Goal: Complete application form: Complete application form

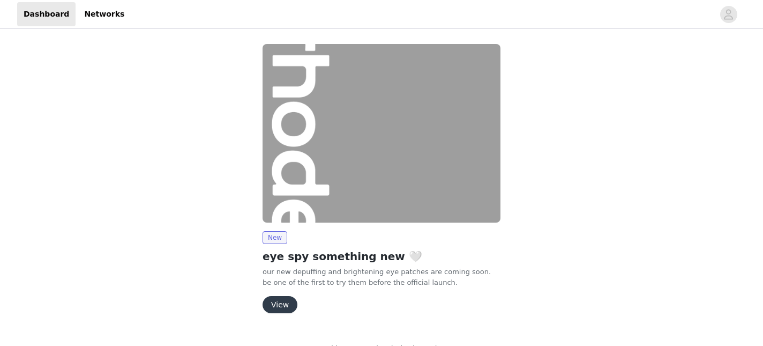
scroll to position [21, 0]
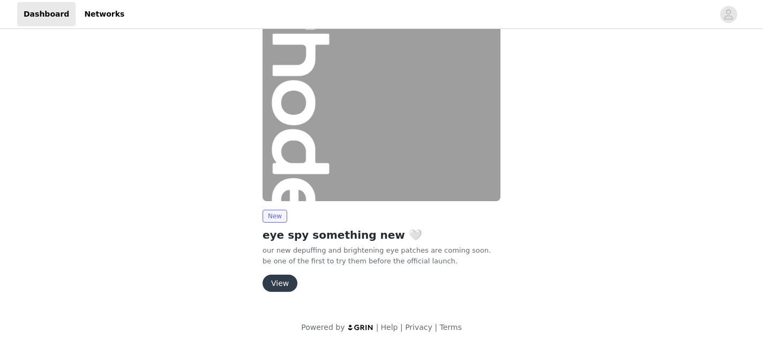
click at [281, 285] on button "View" at bounding box center [280, 282] width 35 height 17
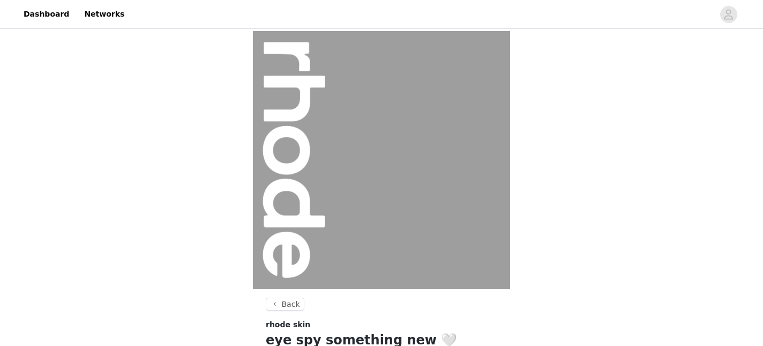
scroll to position [152, 0]
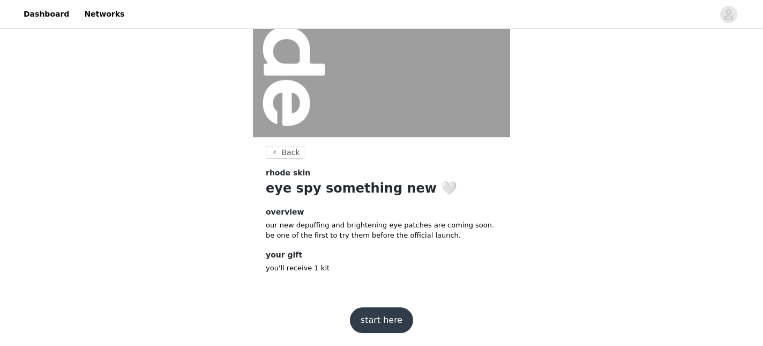
click at [376, 319] on button "start here" at bounding box center [381, 320] width 63 height 26
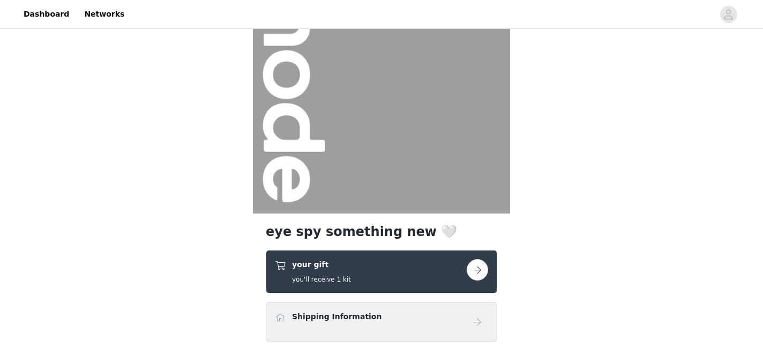
scroll to position [187, 0]
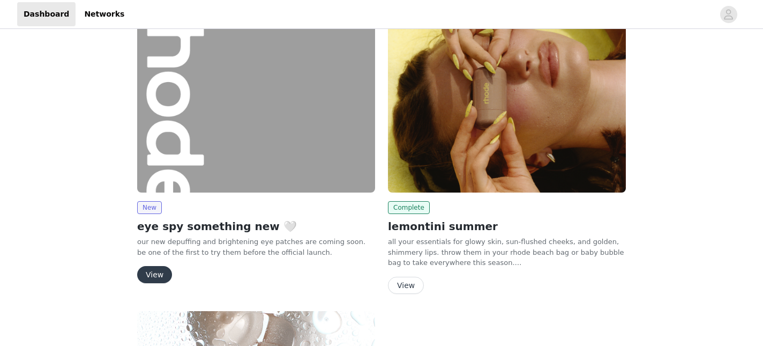
scroll to position [106, 0]
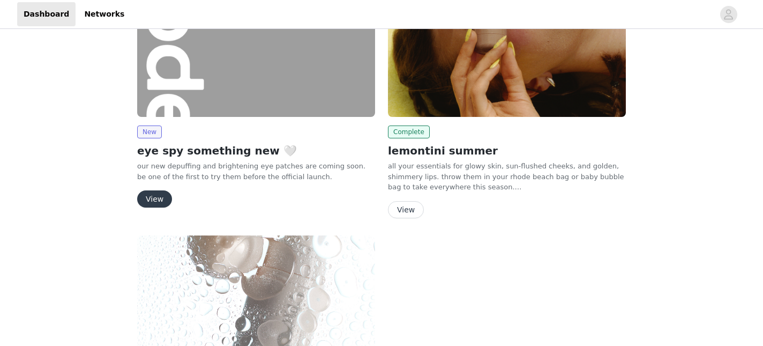
click at [160, 202] on button "View" at bounding box center [154, 198] width 35 height 17
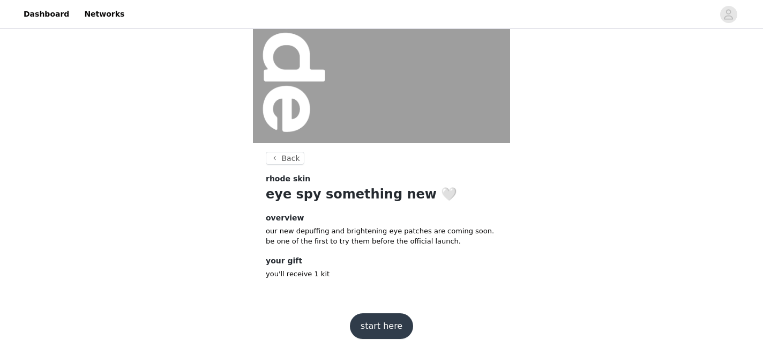
scroll to position [152, 0]
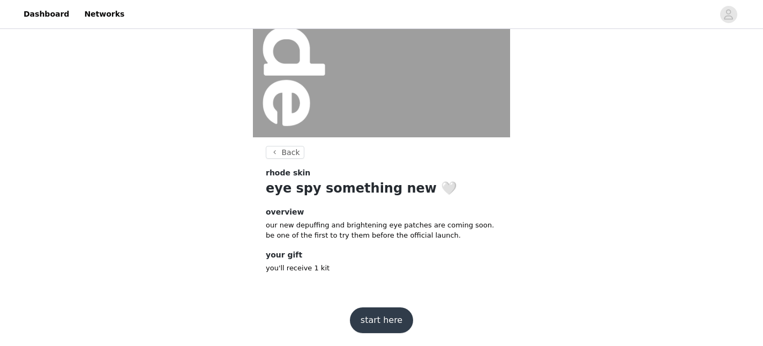
click at [384, 317] on button "start here" at bounding box center [381, 320] width 63 height 26
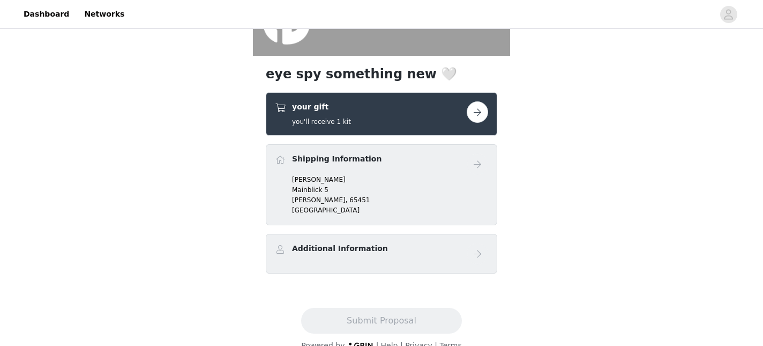
scroll to position [237, 0]
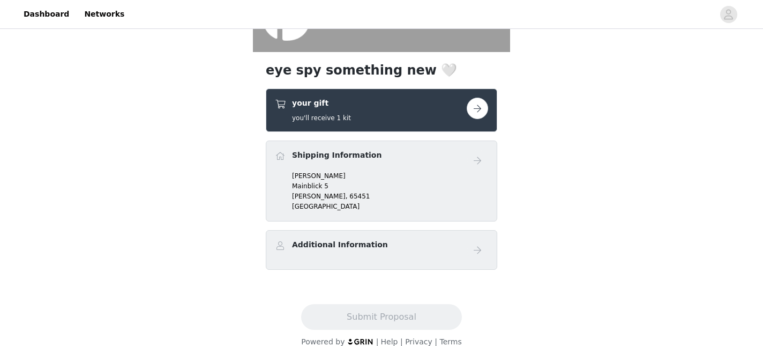
click at [418, 114] on div "your gift you'll receive 1 kit" at bounding box center [371, 110] width 192 height 25
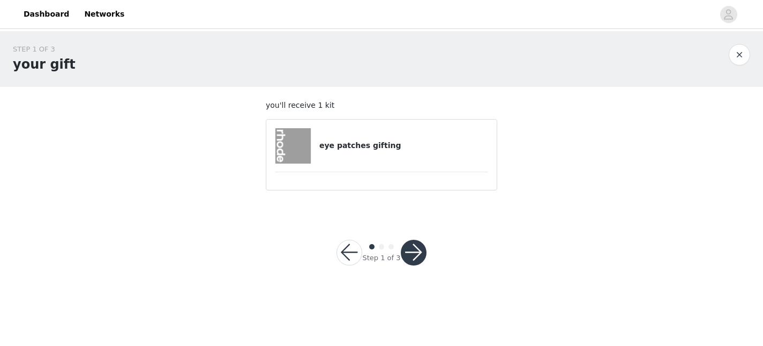
click at [409, 246] on button "button" at bounding box center [414, 253] width 26 height 26
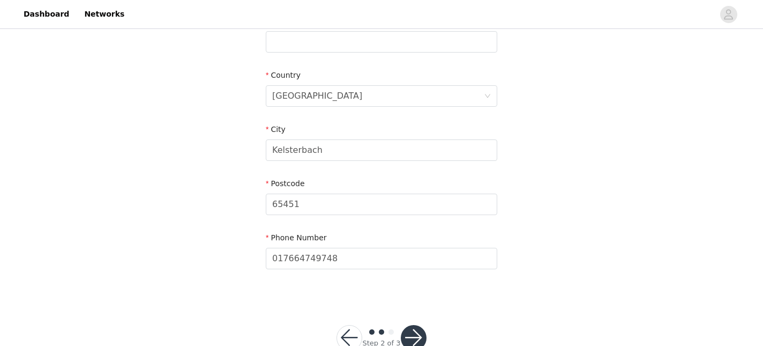
scroll to position [331, 0]
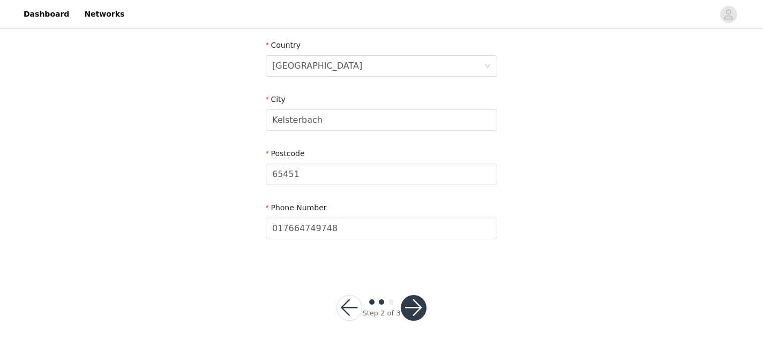
click at [410, 304] on button "button" at bounding box center [414, 308] width 26 height 26
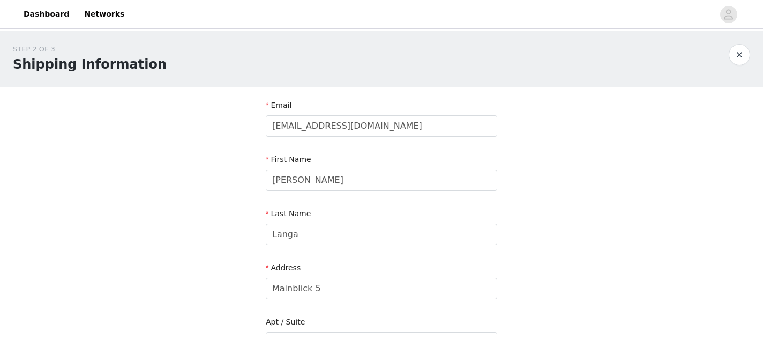
click at [415, 304] on body "Dashboard Networks STEP 2 OF 3 Shipping Information Email contact@selinadasilva…" at bounding box center [381, 173] width 763 height 346
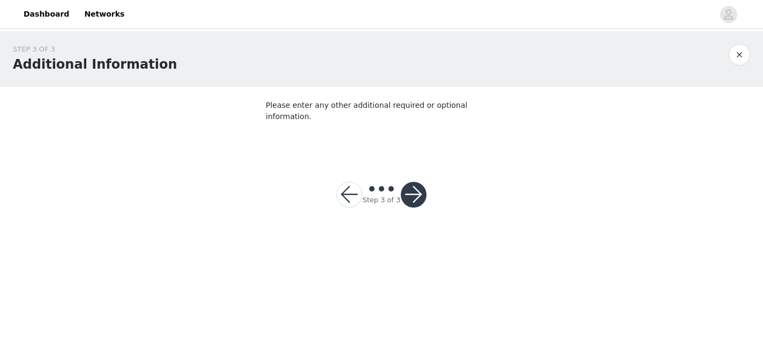
click at [415, 186] on button "button" at bounding box center [414, 195] width 26 height 26
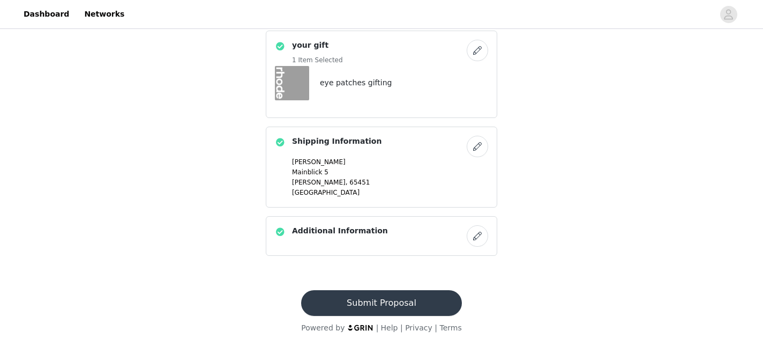
click at [342, 295] on button "Submit Proposal" at bounding box center [381, 303] width 160 height 26
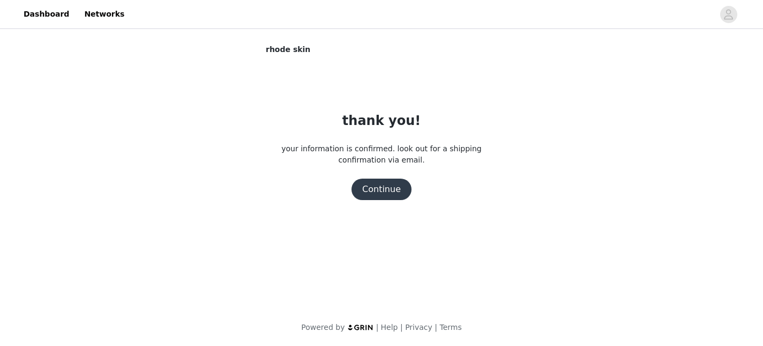
click at [388, 190] on button "Continue" at bounding box center [382, 188] width 60 height 21
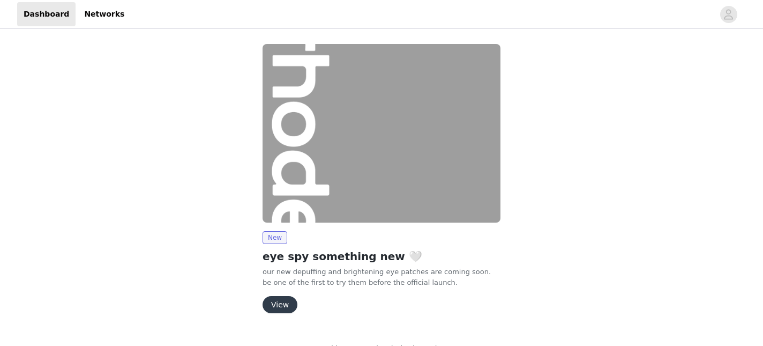
scroll to position [21, 0]
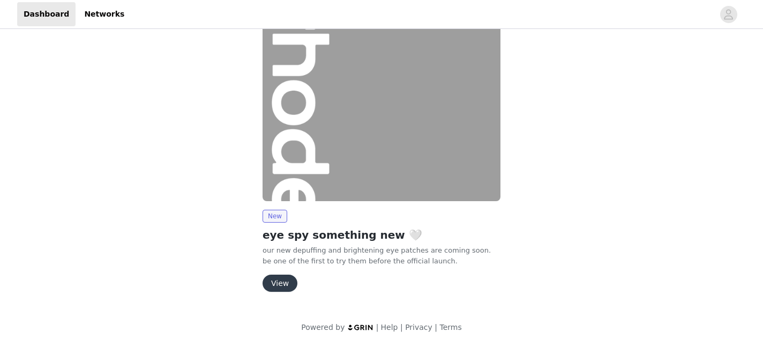
click at [275, 282] on button "View" at bounding box center [280, 282] width 35 height 17
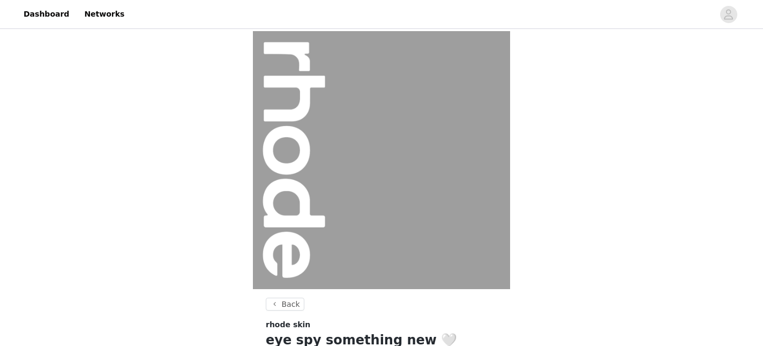
scroll to position [152, 0]
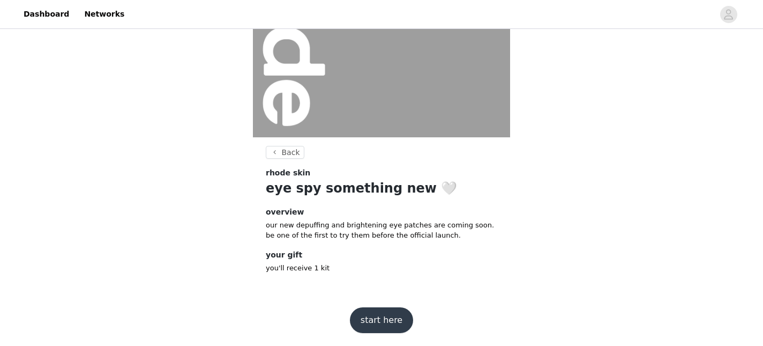
click at [396, 314] on button "start here" at bounding box center [381, 320] width 63 height 26
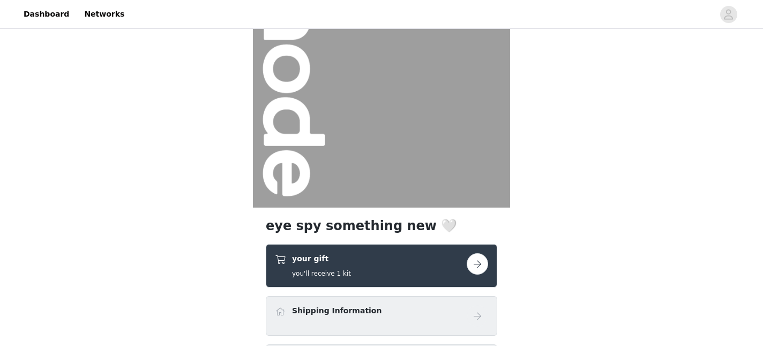
scroll to position [210, 0]
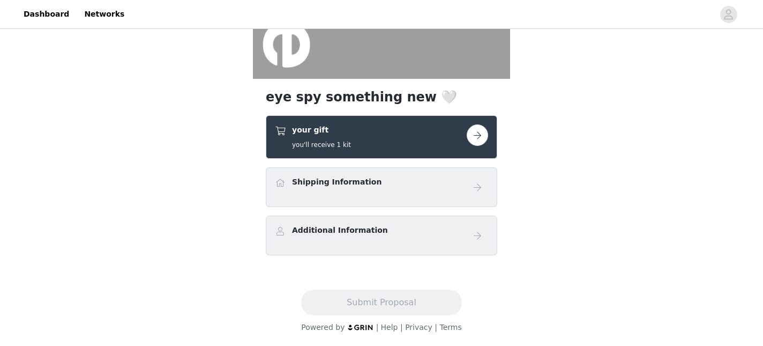
click at [479, 140] on button "button" at bounding box center [477, 134] width 21 height 21
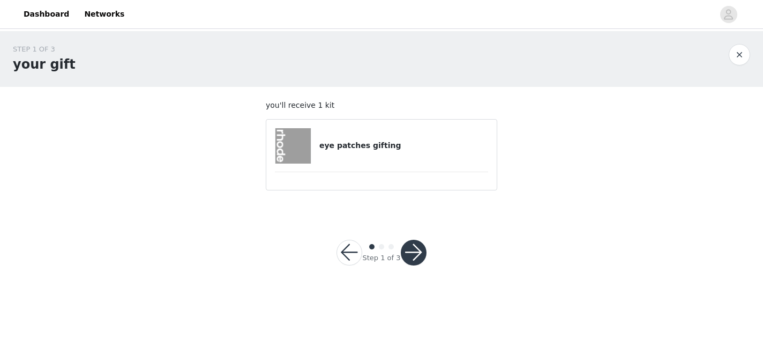
click at [406, 257] on button "button" at bounding box center [414, 253] width 26 height 26
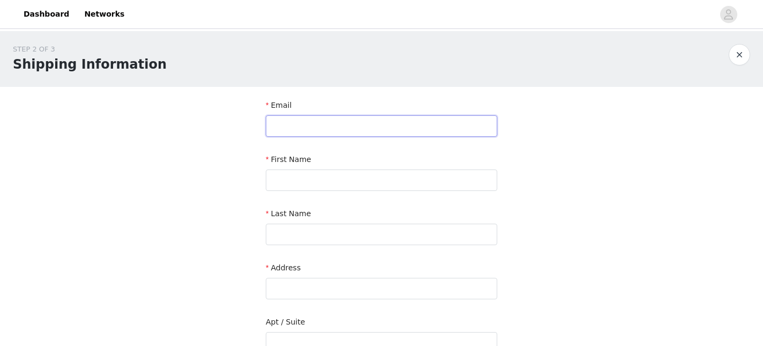
click at [353, 133] on input "text" at bounding box center [381, 125] width 231 height 21
type input "[EMAIL_ADDRESS][DOMAIN_NAME]"
click at [354, 168] on div "First Name" at bounding box center [381, 162] width 231 height 16
click at [354, 177] on input "text" at bounding box center [381, 179] width 231 height 21
type input "Kailin"
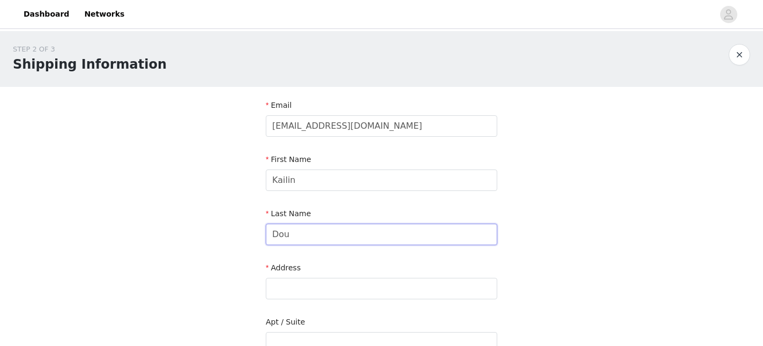
type input "Dou"
click at [323, 305] on form "Email [EMAIL_ADDRESS][DOMAIN_NAME] First Name [PERSON_NAME] Last Name Dou Addre…" at bounding box center [381, 337] width 231 height 474
click at [322, 283] on input "text" at bounding box center [381, 288] width 231 height 21
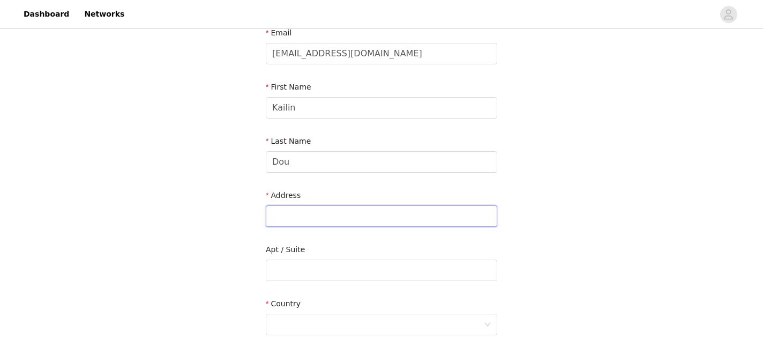
scroll to position [73, 0]
paste input "20428 W [PERSON_NAME] Ln"
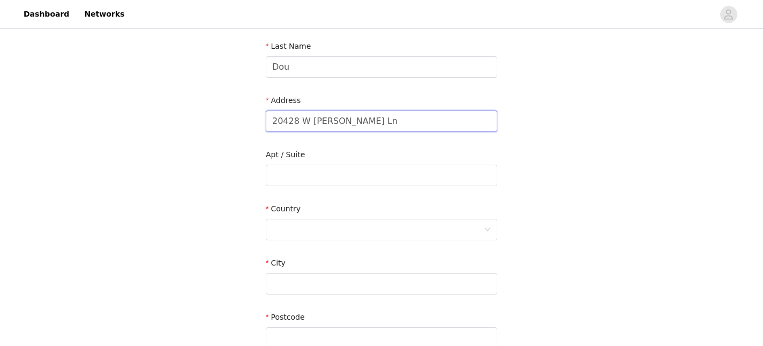
scroll to position [196, 0]
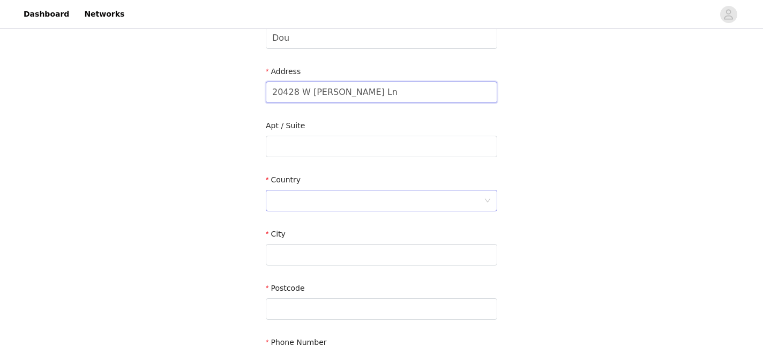
type input "20428 W [PERSON_NAME] Ln"
click at [299, 204] on div at bounding box center [378, 200] width 212 height 20
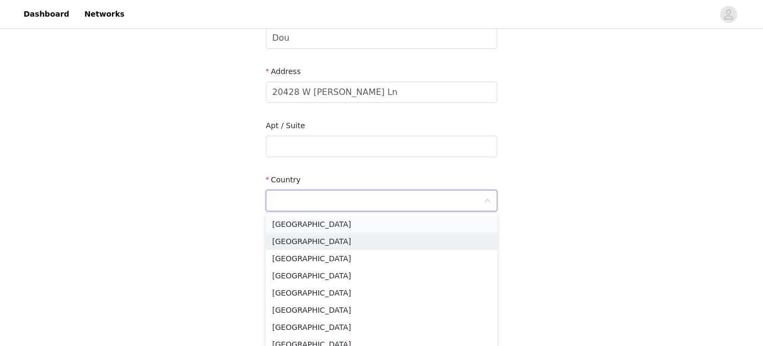
click at [313, 225] on li "[GEOGRAPHIC_DATA]" at bounding box center [381, 223] width 231 height 17
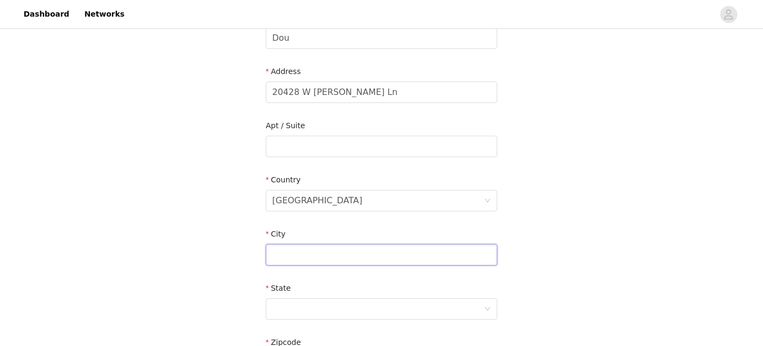
click at [279, 250] on input "text" at bounding box center [381, 254] width 231 height 21
type input "[PERSON_NAME][GEOGRAPHIC_DATA]"
click at [276, 311] on div at bounding box center [378, 308] width 212 height 20
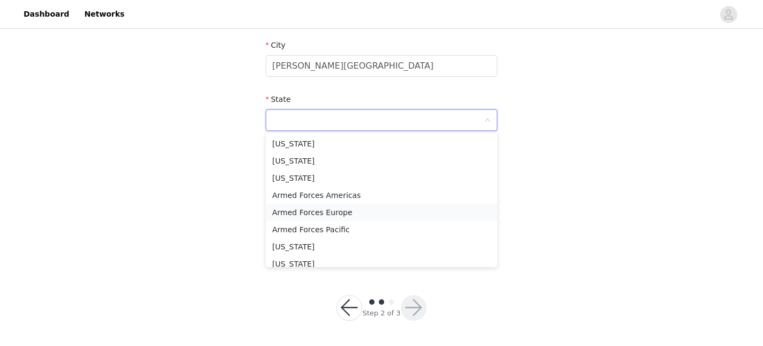
scroll to position [95, 0]
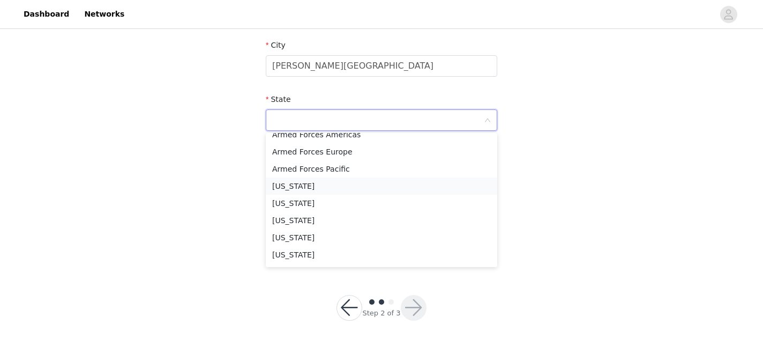
click at [310, 182] on li "[US_STATE]" at bounding box center [381, 185] width 231 height 17
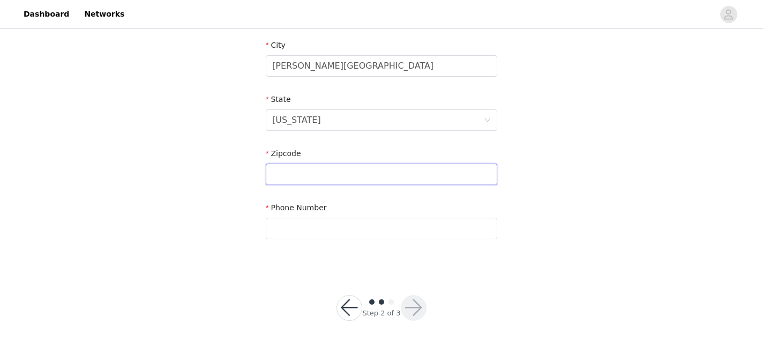
click at [307, 177] on input "text" at bounding box center [381, 173] width 231 height 21
paste input "91326,"
type input "91326"
click at [308, 219] on input "text" at bounding box center [381, 228] width 231 height 21
paste input "[PHONE_NUMBER]"
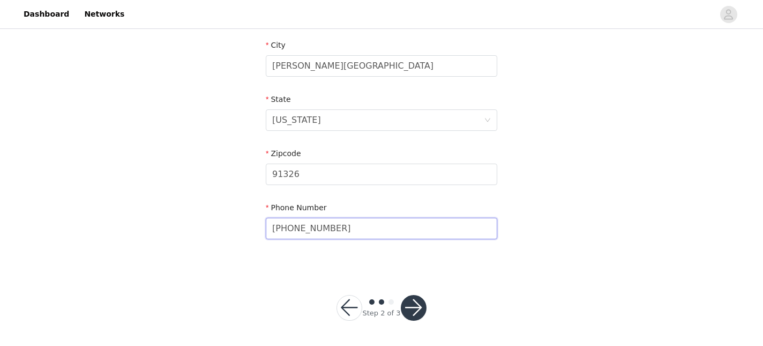
type input "[PHONE_NUMBER]"
click at [417, 308] on button "button" at bounding box center [414, 308] width 26 height 26
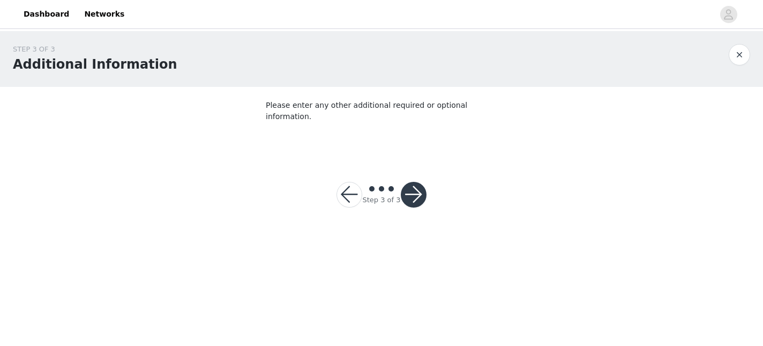
click at [407, 187] on button "button" at bounding box center [414, 195] width 26 height 26
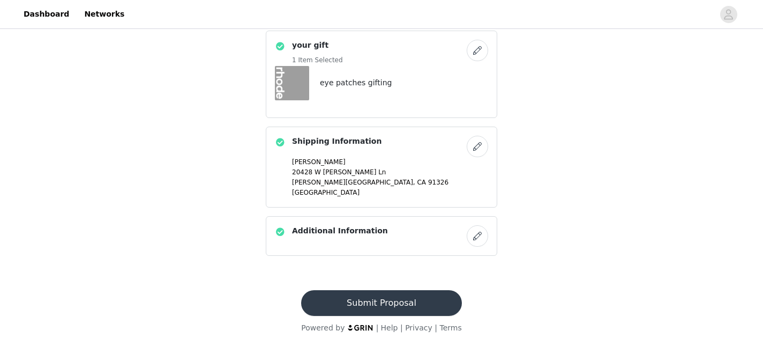
click at [362, 296] on button "Submit Proposal" at bounding box center [381, 303] width 160 height 26
